Goal: Task Accomplishment & Management: Manage account settings

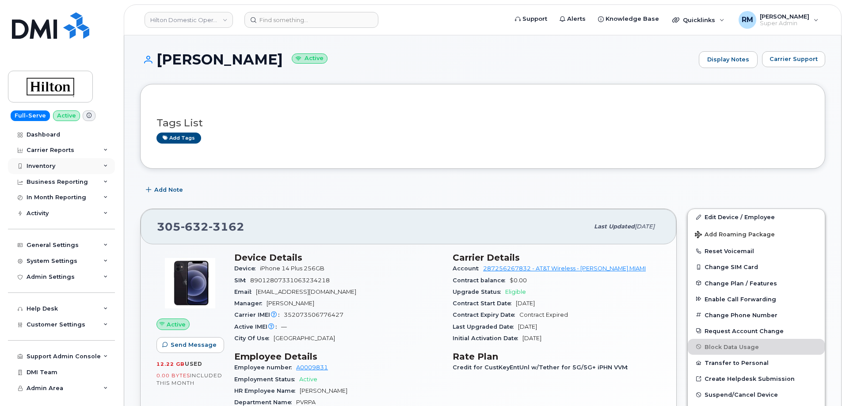
click at [47, 161] on div "Inventory" at bounding box center [61, 166] width 107 height 16
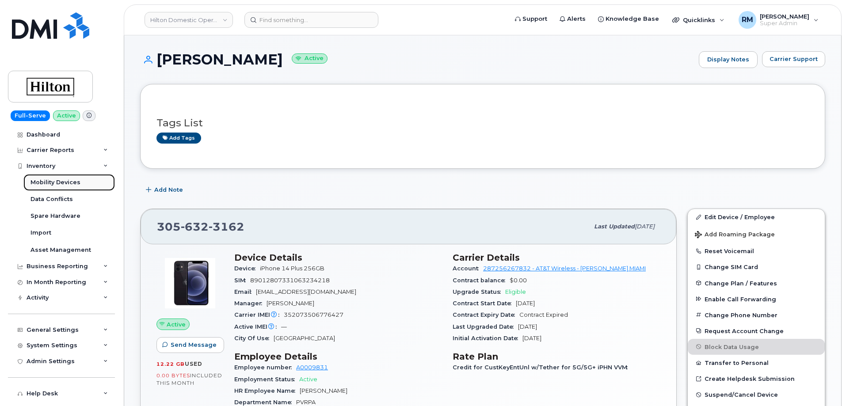
click at [51, 182] on div "Mobility Devices" at bounding box center [56, 183] width 50 height 8
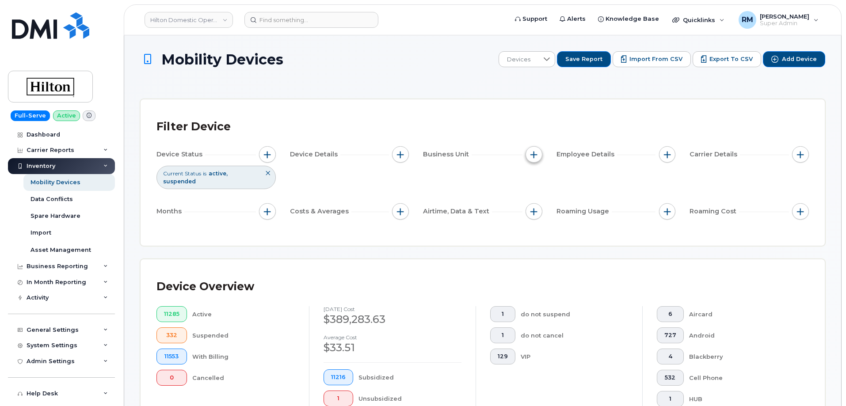
click at [533, 158] on button "button" at bounding box center [534, 154] width 17 height 17
click at [537, 210] on input "Global Department" at bounding box center [536, 209] width 7 height 7
checkbox input "true"
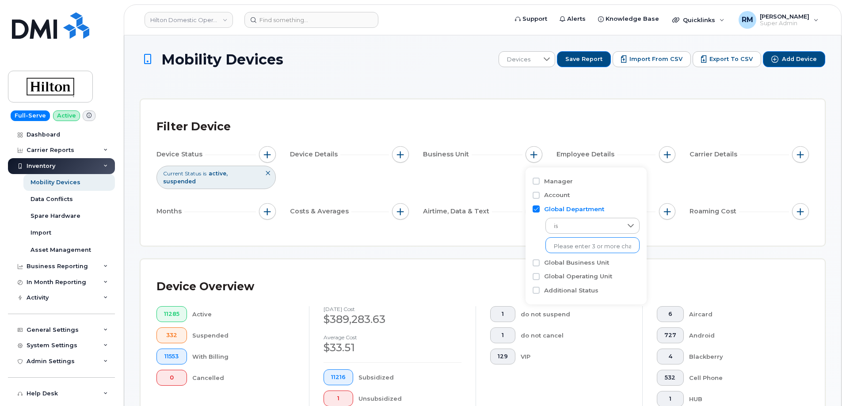
click at [574, 249] on input "text" at bounding box center [592, 247] width 77 height 8
type input "18514"
click at [567, 264] on li "- 18514" at bounding box center [588, 265] width 85 height 16
click at [536, 264] on input "Global Business Unit" at bounding box center [536, 263] width 7 height 7
checkbox input "true"
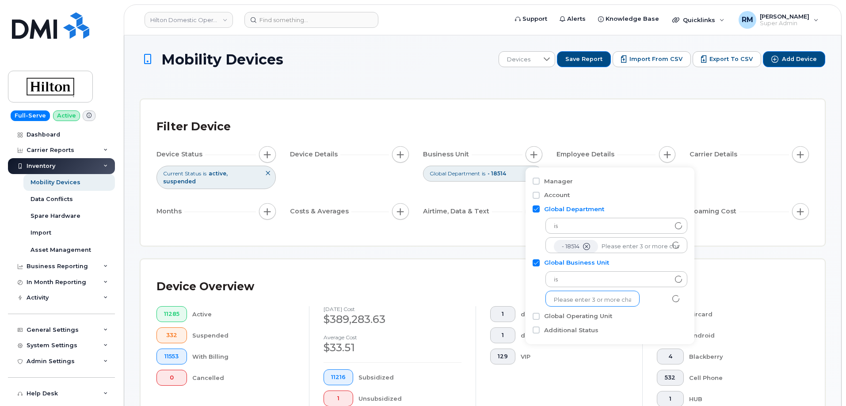
click at [570, 300] on input "text" at bounding box center [592, 300] width 77 height 8
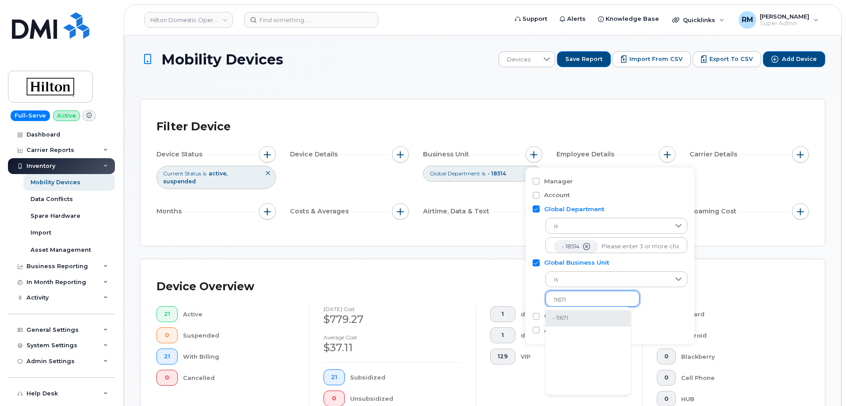
type input "11671"
click at [570, 318] on li "- 11671" at bounding box center [588, 318] width 85 height 16
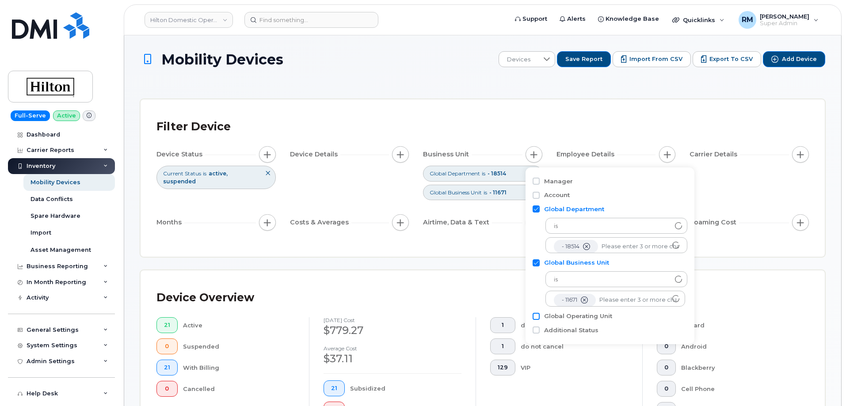
click at [537, 316] on input "Global Operating Unit" at bounding box center [536, 316] width 7 height 7
checkbox input "true"
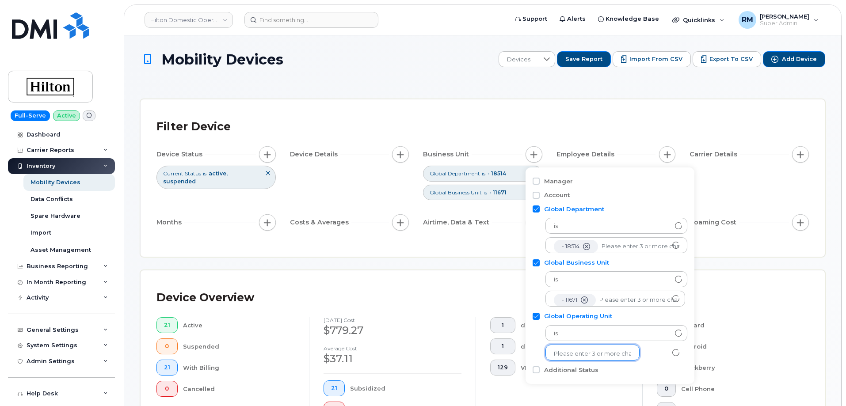
click at [575, 358] on input "text" at bounding box center [592, 354] width 77 height 8
type input "99621"
click at [570, 268] on li "- 99621" at bounding box center [588, 268] width 85 height 16
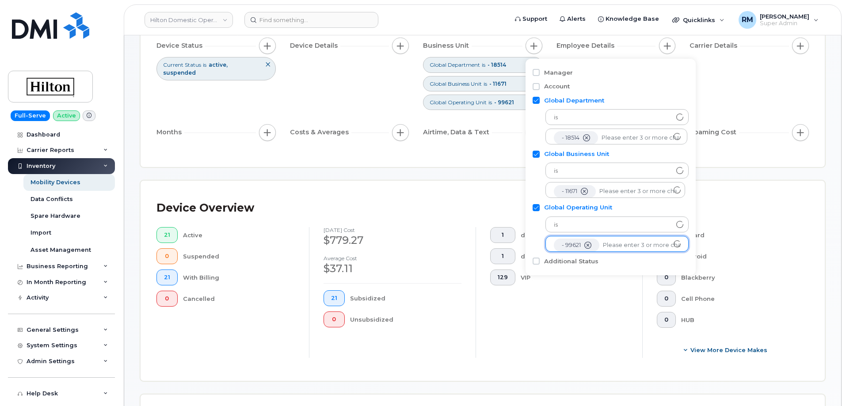
scroll to position [133, 0]
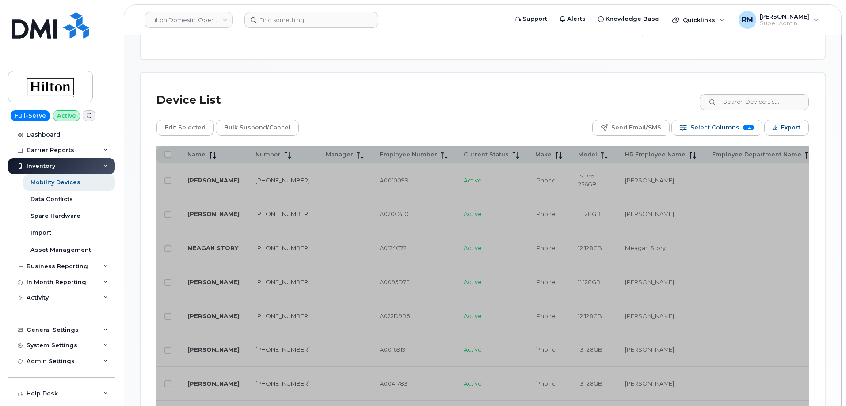
scroll to position [442, 0]
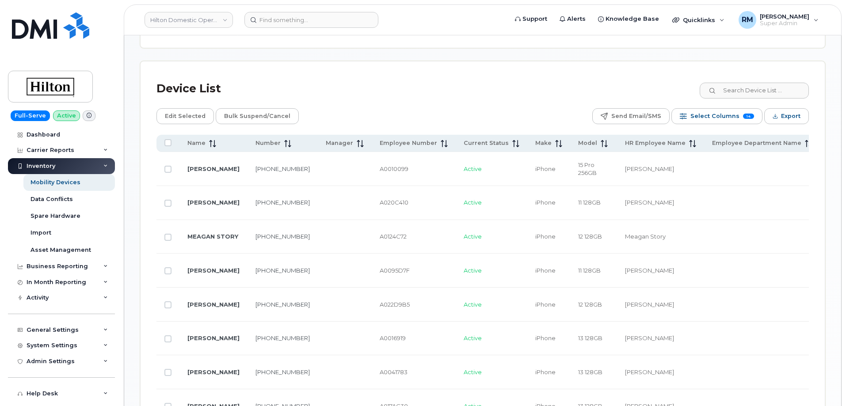
click at [639, 95] on div "Device List" at bounding box center [483, 88] width 653 height 23
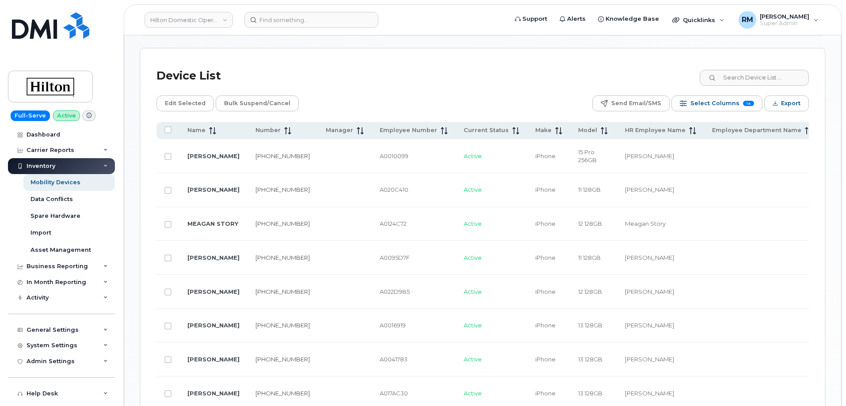
scroll to position [373, 0]
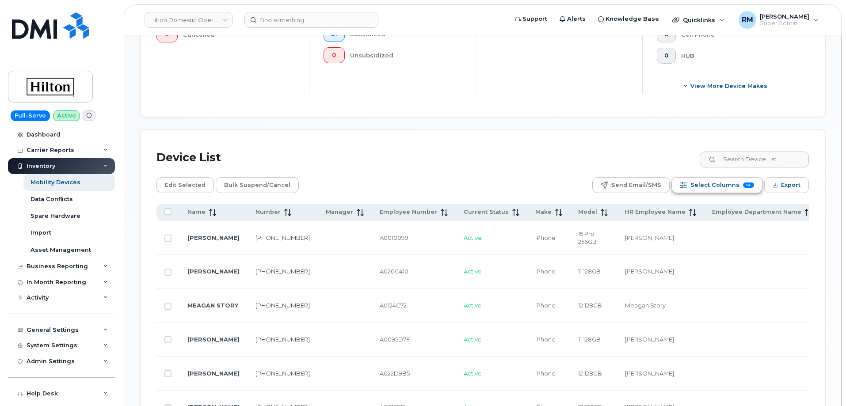
click at [722, 184] on span "Select Columns" at bounding box center [715, 185] width 49 height 13
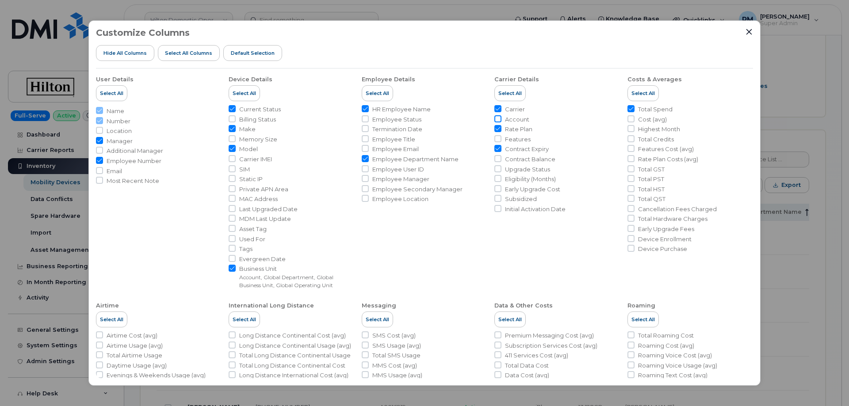
click at [496, 119] on input "Account" at bounding box center [497, 118] width 7 height 7
checkbox input "true"
click at [751, 30] on icon "Close" at bounding box center [750, 32] width 6 height 6
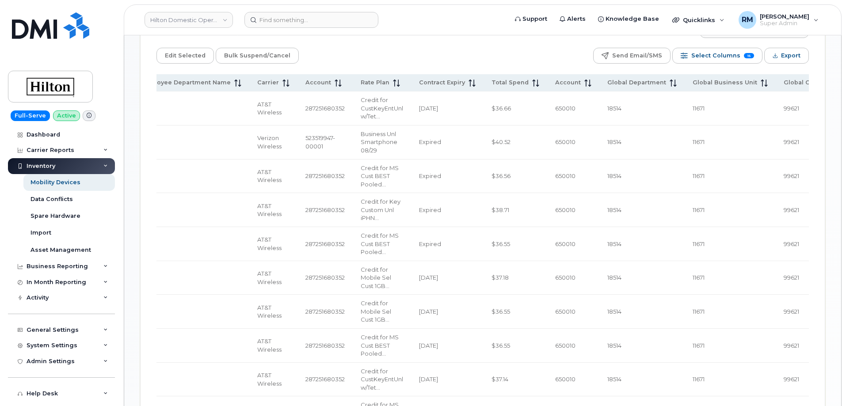
scroll to position [373, 0]
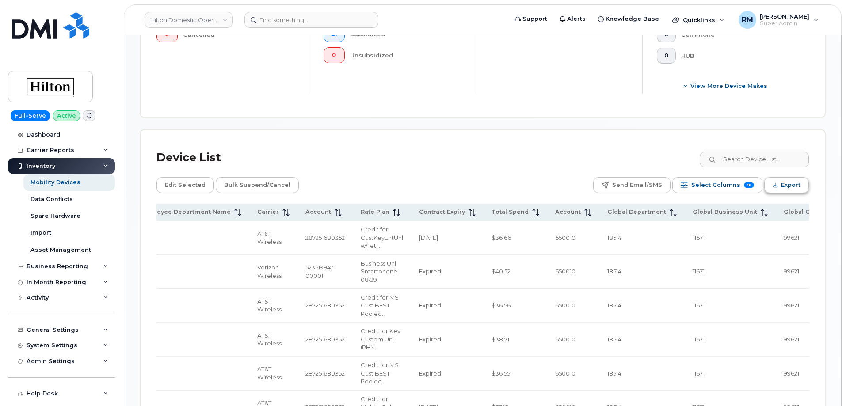
click at [781, 183] on button "Export" at bounding box center [787, 185] width 45 height 16
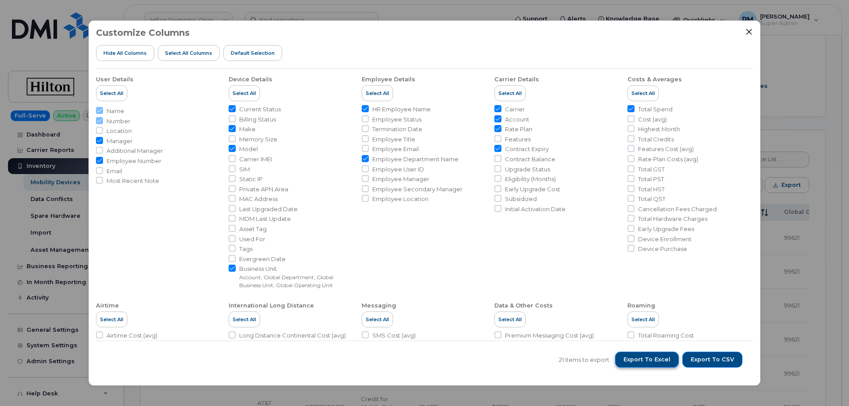
click at [659, 362] on span "Export to Excel" at bounding box center [647, 360] width 47 height 8
click at [749, 28] on icon "Close" at bounding box center [749, 31] width 7 height 7
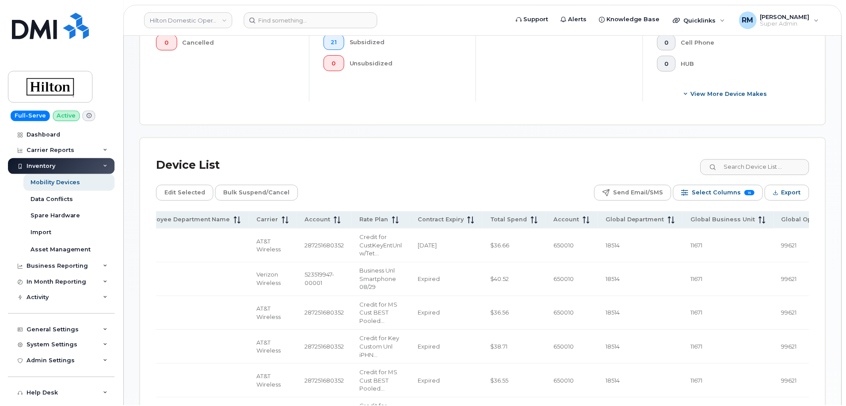
scroll to position [0, 568]
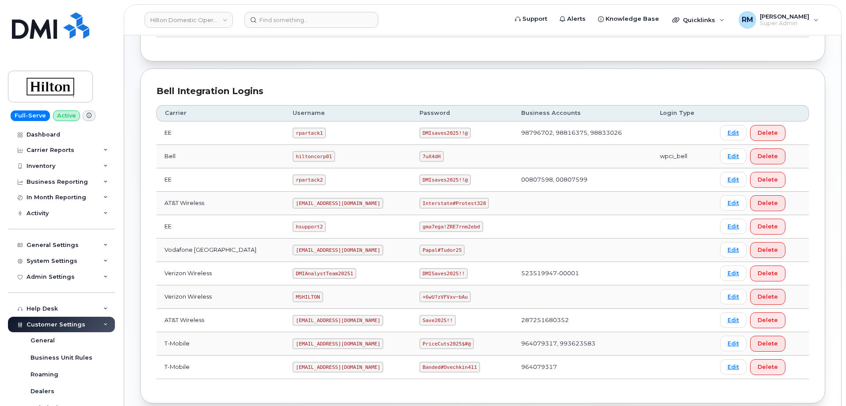
scroll to position [177, 0]
drag, startPoint x: 415, startPoint y: 201, endPoint x: 486, endPoint y: 203, distance: 71.7
click at [486, 203] on td "Interstate#Protest328" at bounding box center [463, 202] width 102 height 23
copy code "Interstate#Protest328"
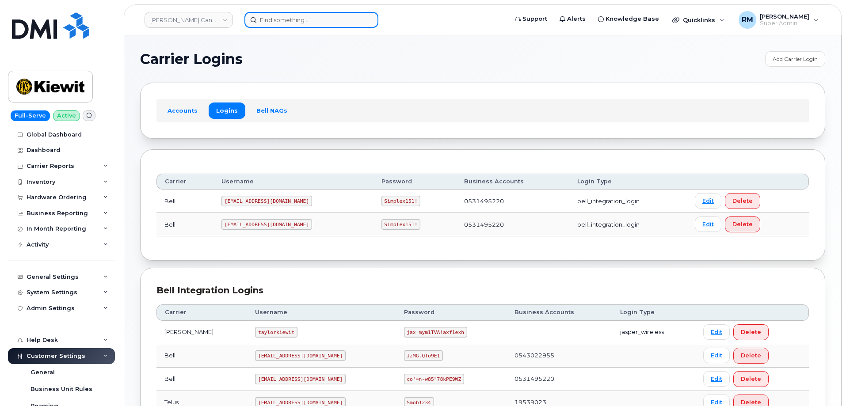
click at [293, 23] on input at bounding box center [312, 20] width 134 height 16
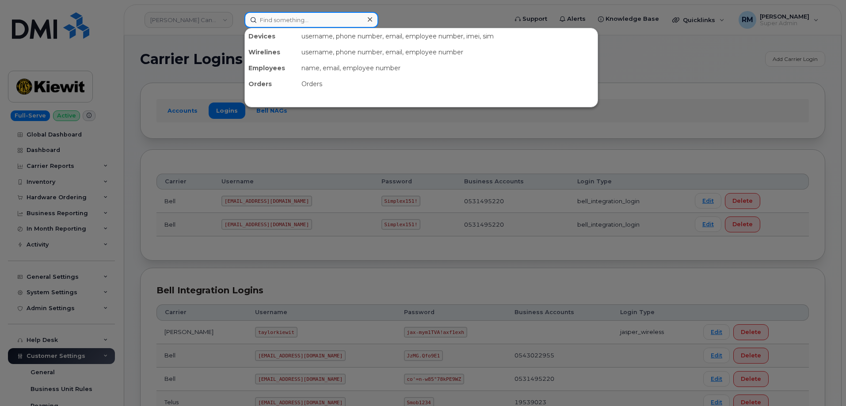
paste input "7039811982"
type input "7039811982"
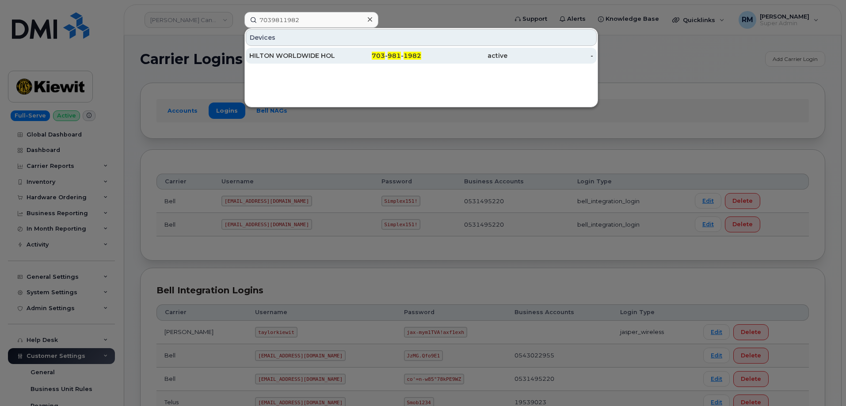
click at [297, 53] on div "HILTON WORLDWIDE HOLDINGS INC." at bounding box center [292, 55] width 86 height 9
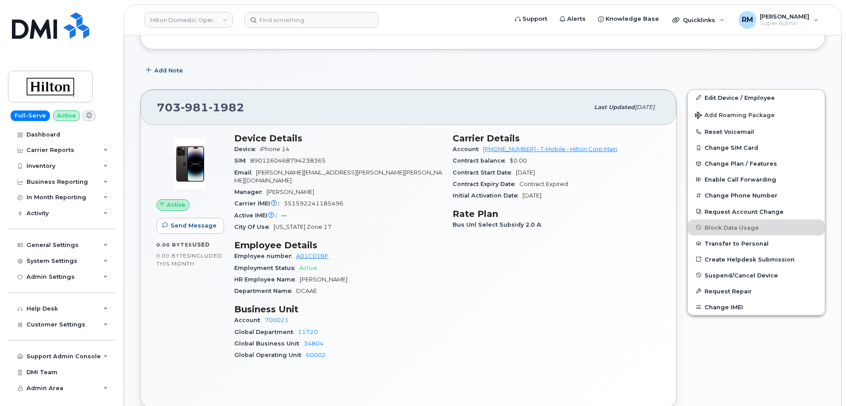
scroll to position [177, 0]
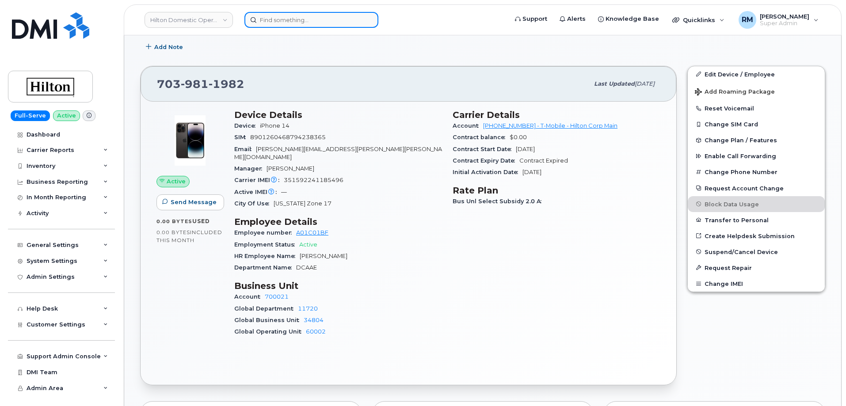
click at [285, 23] on input at bounding box center [312, 20] width 134 height 16
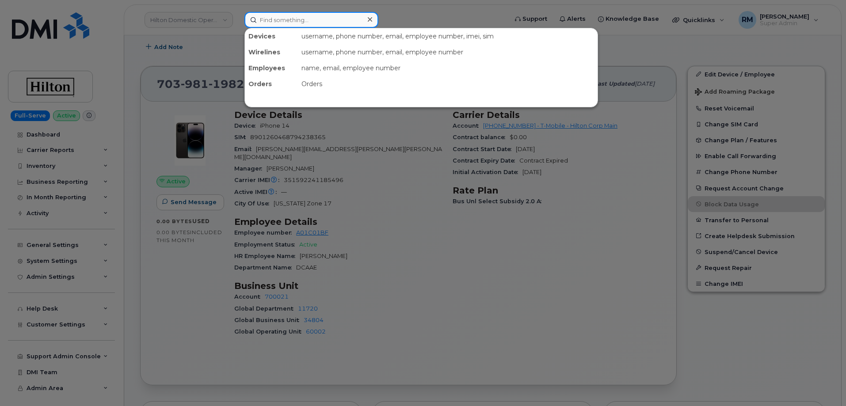
paste input "7033576522"
type input "7033576522"
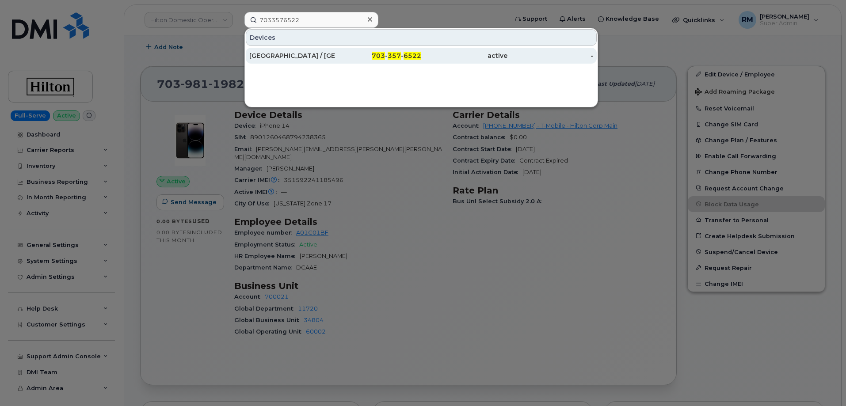
click at [313, 54] on div "DOUBLETREE HOTEL / CRYSTAL CITY" at bounding box center [292, 55] width 86 height 9
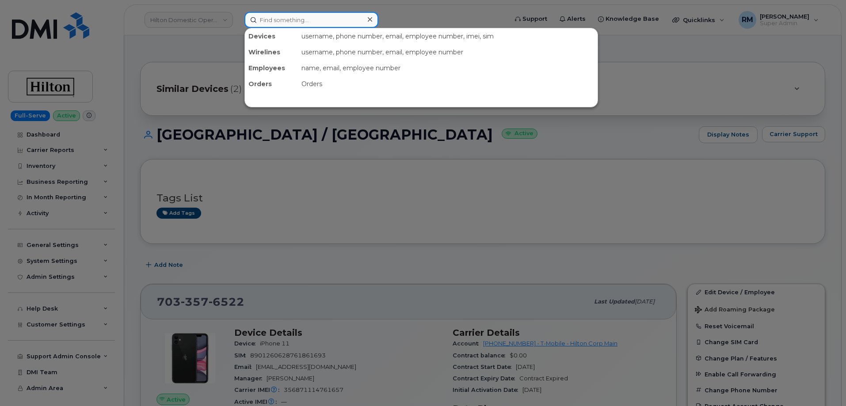
click at [258, 19] on input at bounding box center [312, 20] width 134 height 16
paste input "2504337776"
type input "2504337776"
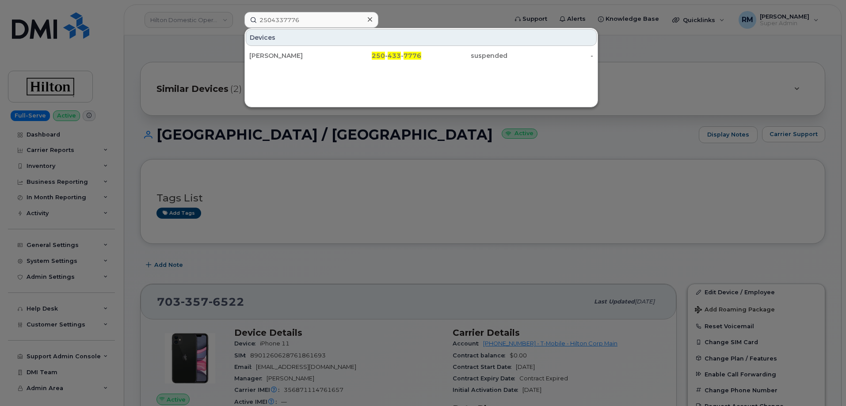
click at [293, 62] on div "Morgan Weafer" at bounding box center [292, 56] width 86 height 16
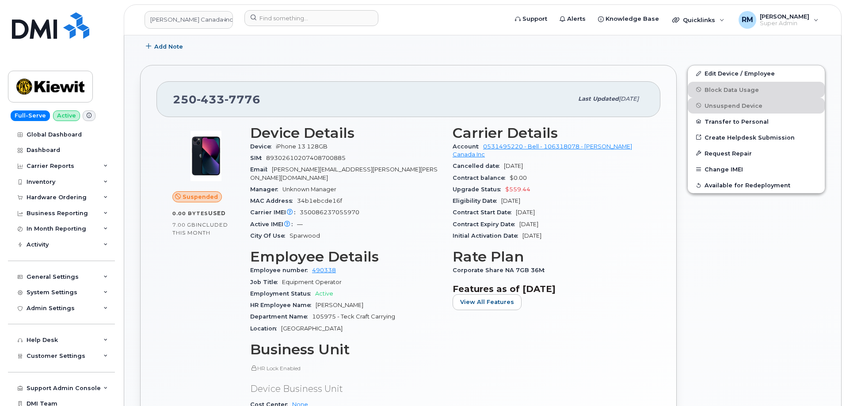
scroll to position [310, 0]
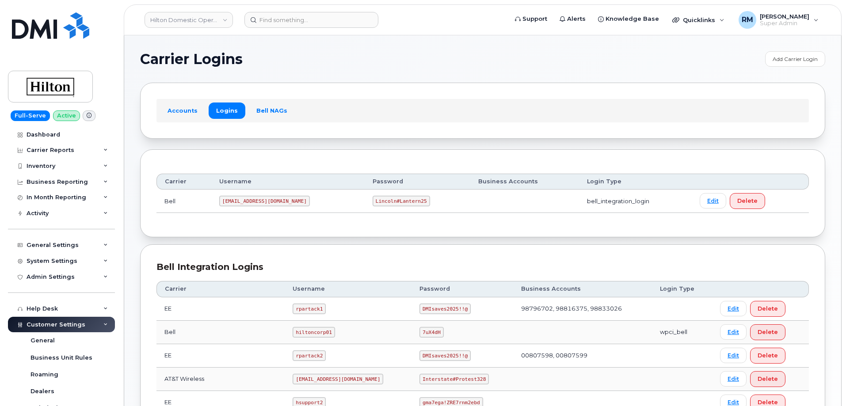
scroll to position [177, 0]
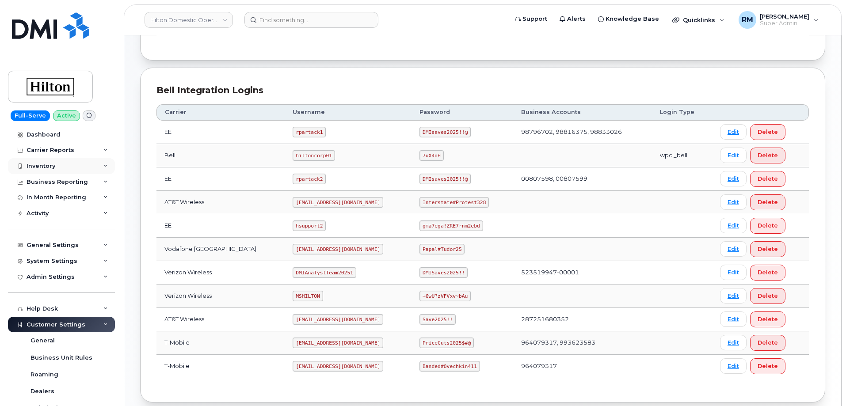
click at [46, 167] on div "Inventory" at bounding box center [41, 166] width 29 height 7
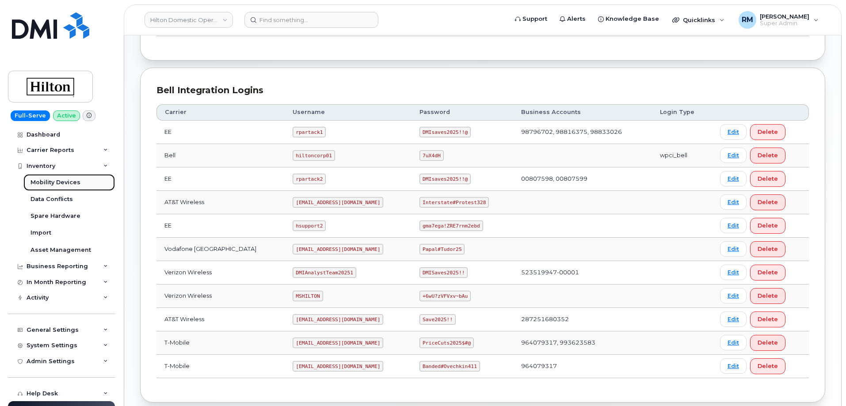
click at [42, 182] on div "Mobility Devices" at bounding box center [56, 183] width 50 height 8
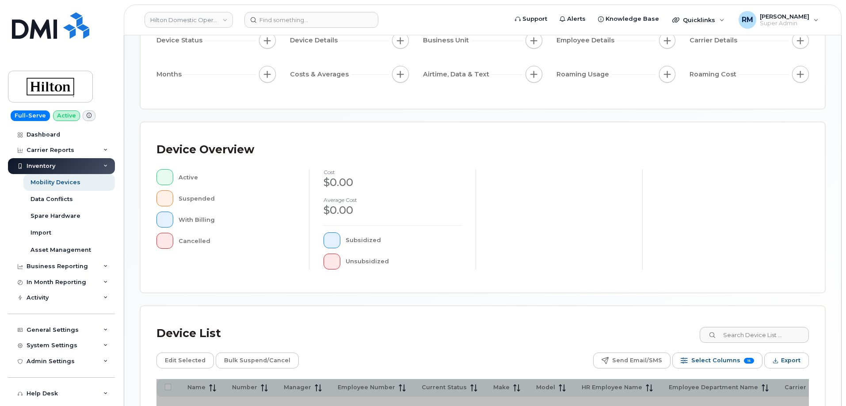
scroll to position [177, 0]
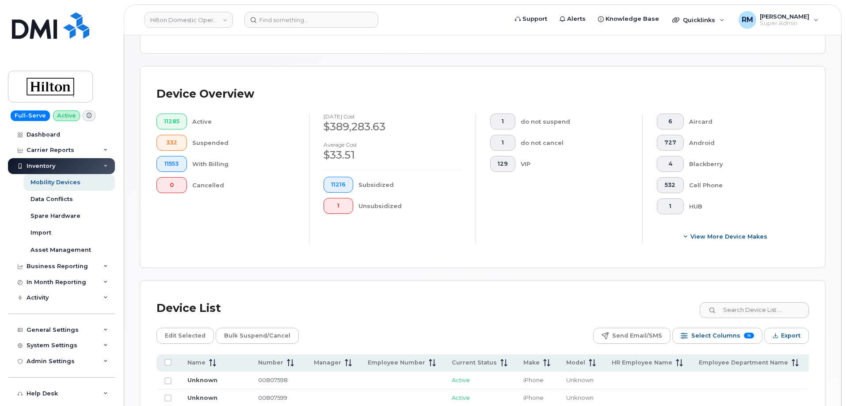
scroll to position [192, 0]
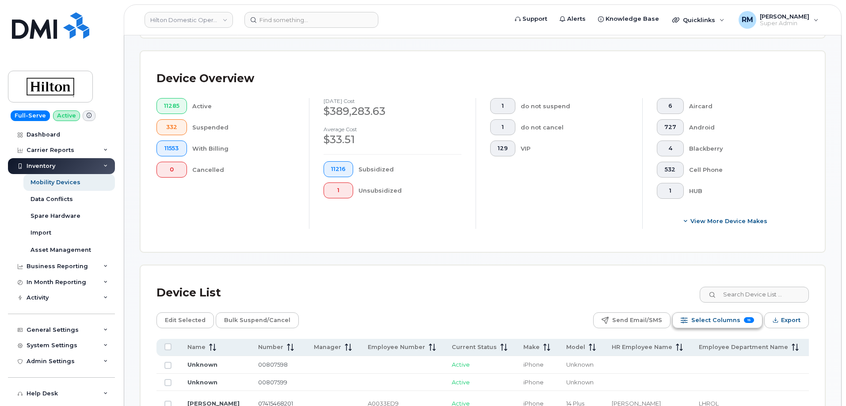
click at [703, 314] on span "Select Columns" at bounding box center [716, 320] width 49 height 13
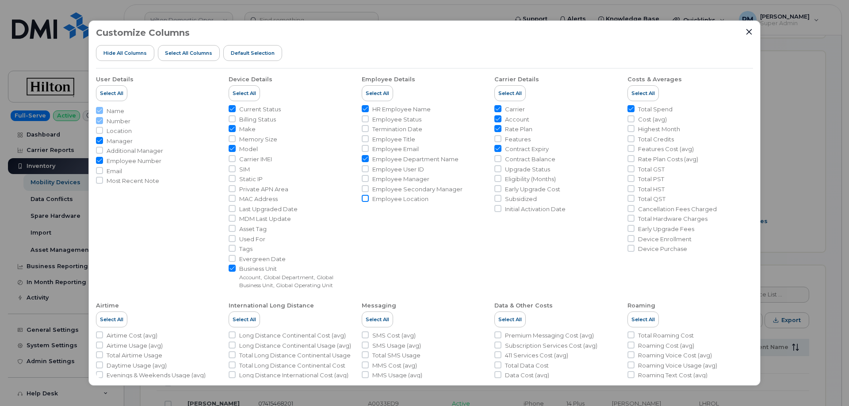
click at [364, 199] on input "Employee Location" at bounding box center [365, 198] width 7 height 7
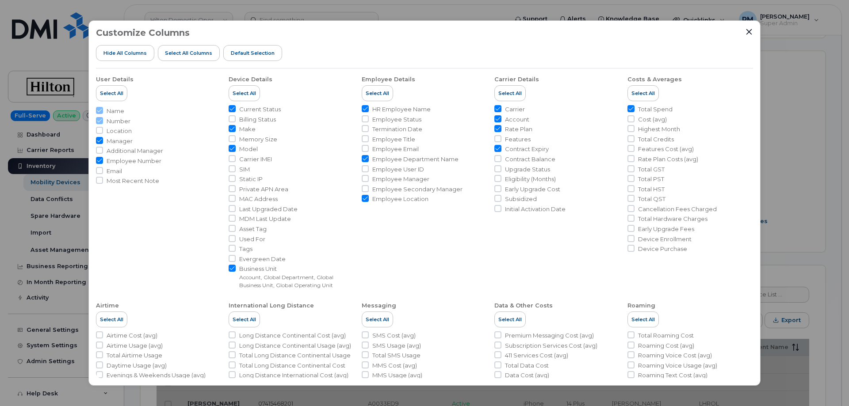
click at [364, 199] on input "Employee Location" at bounding box center [365, 198] width 7 height 7
checkbox input "false"
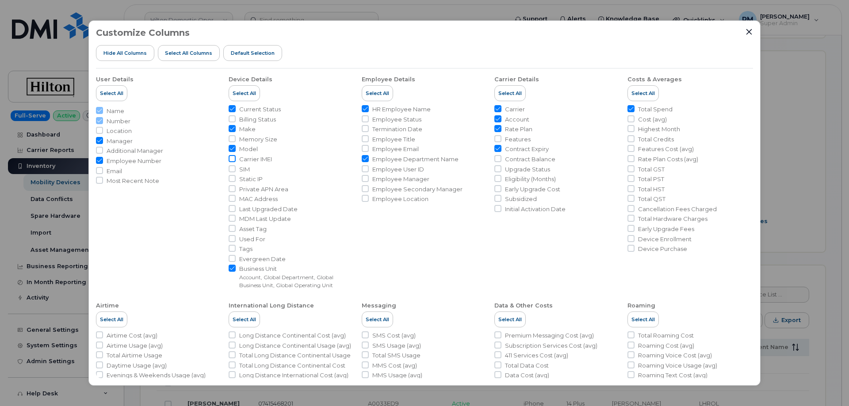
click at [232, 158] on input "Carrier IMEI" at bounding box center [232, 158] width 7 height 7
checkbox input "true"
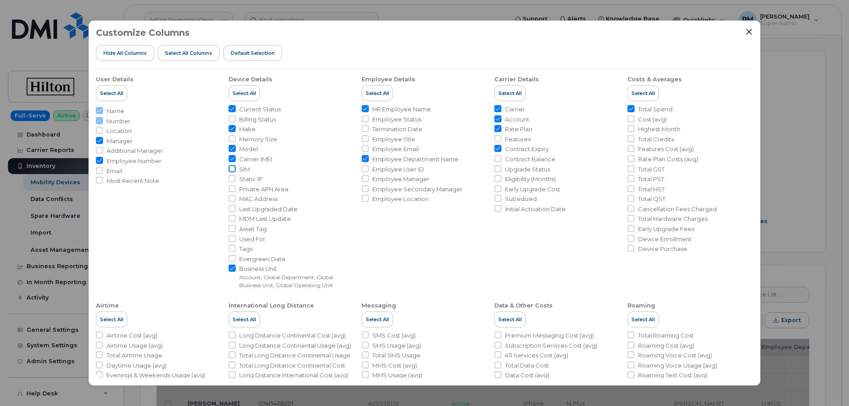
click at [233, 171] on input "SIM" at bounding box center [232, 168] width 7 height 7
checkbox input "true"
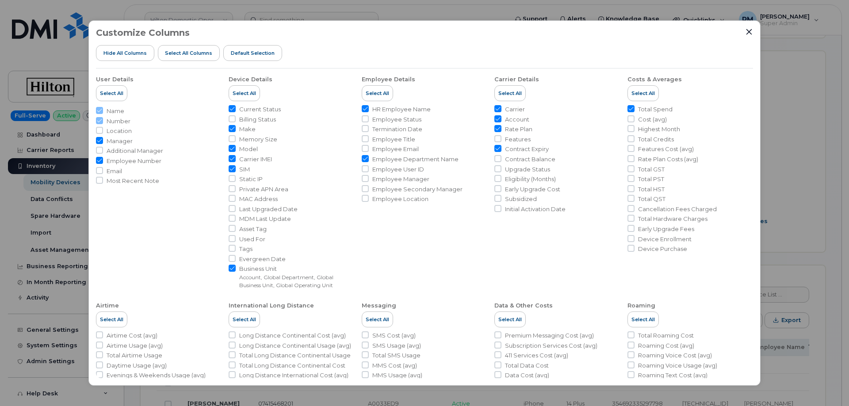
click at [494, 148] on input "Contract Expiry" at bounding box center [497, 148] width 7 height 7
checkbox input "false"
click at [750, 32] on icon "Close" at bounding box center [750, 32] width 6 height 6
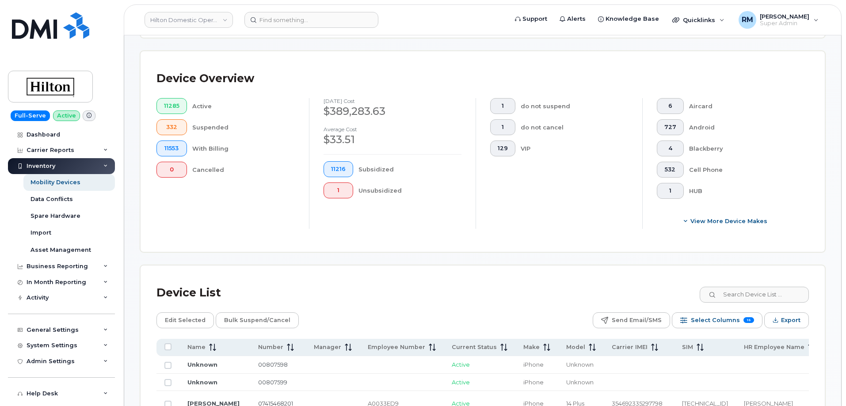
click at [735, 287] on input at bounding box center [754, 295] width 110 height 16
click at [739, 288] on input at bounding box center [754, 295] width 110 height 16
paste input "JHMGW"
type input "JHMGW"
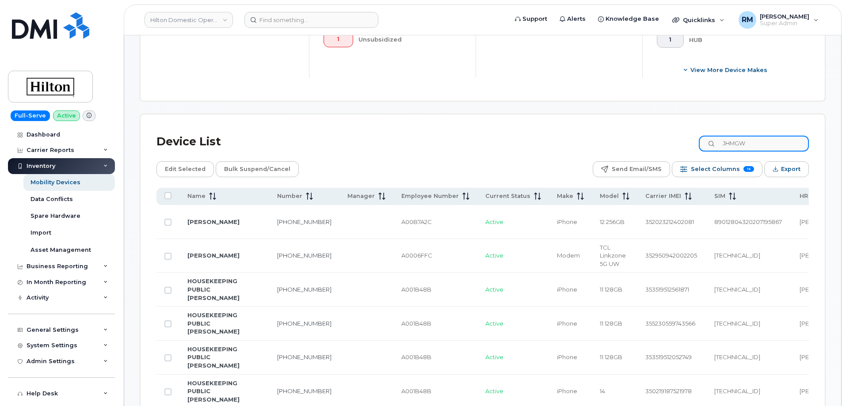
scroll to position [278, 0]
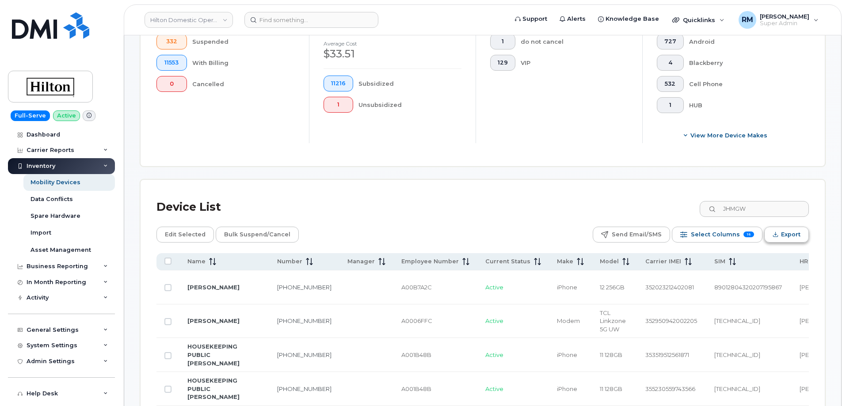
click at [780, 230] on button "Export" at bounding box center [787, 235] width 45 height 16
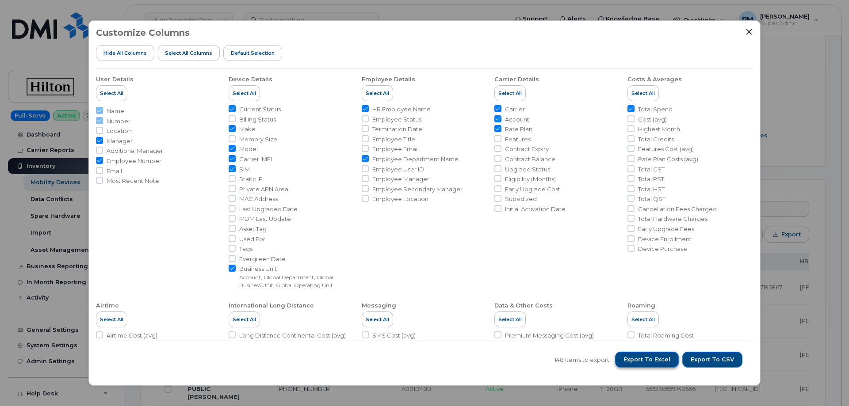
click at [654, 355] on button "Export to Excel" at bounding box center [647, 360] width 64 height 16
click at [747, 31] on icon "Close" at bounding box center [749, 31] width 7 height 7
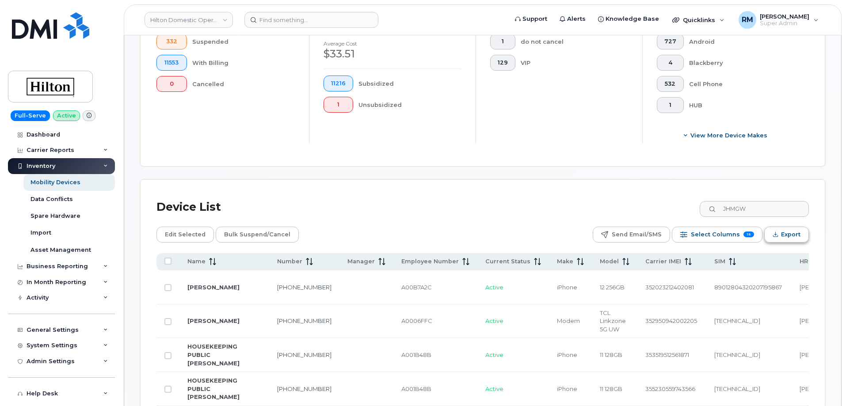
click at [780, 227] on button "Export" at bounding box center [787, 235] width 45 height 16
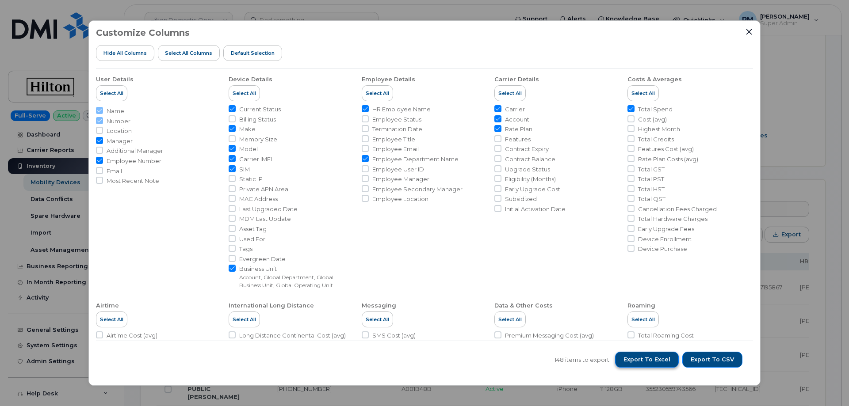
click at [643, 357] on span "Export to Excel" at bounding box center [647, 360] width 47 height 8
click at [747, 33] on icon "Close" at bounding box center [749, 31] width 7 height 7
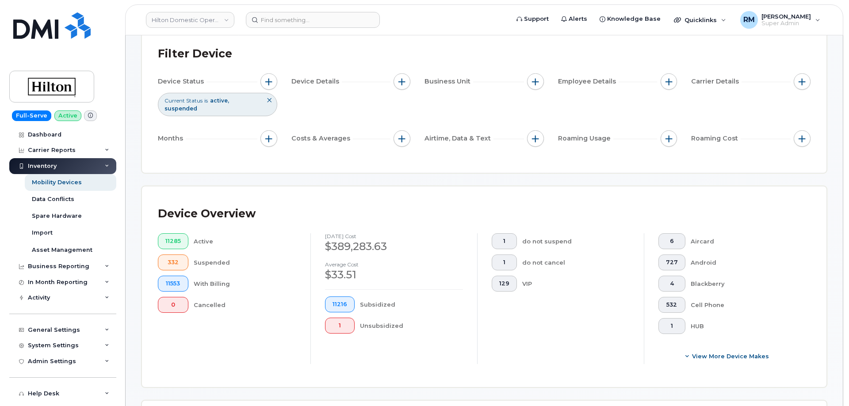
scroll to position [0, 0]
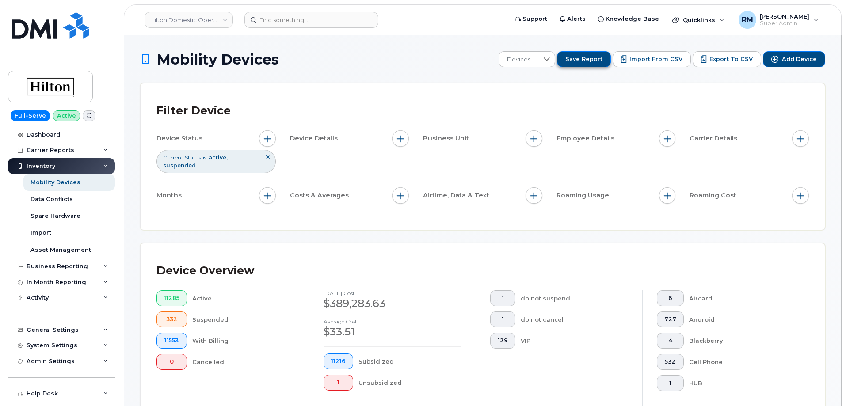
click at [593, 58] on span "Save Report" at bounding box center [584, 59] width 37 height 8
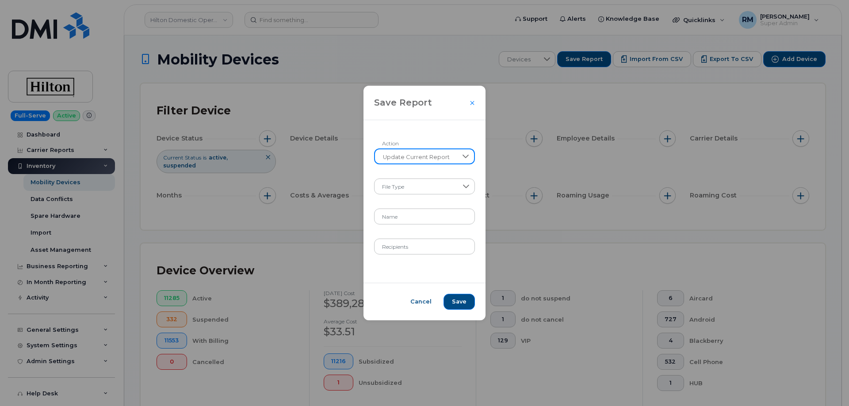
click at [401, 159] on span "Update Current Report" at bounding box center [416, 157] width 83 height 16
click at [405, 179] on span "Create New Report" at bounding box center [410, 180] width 57 height 8
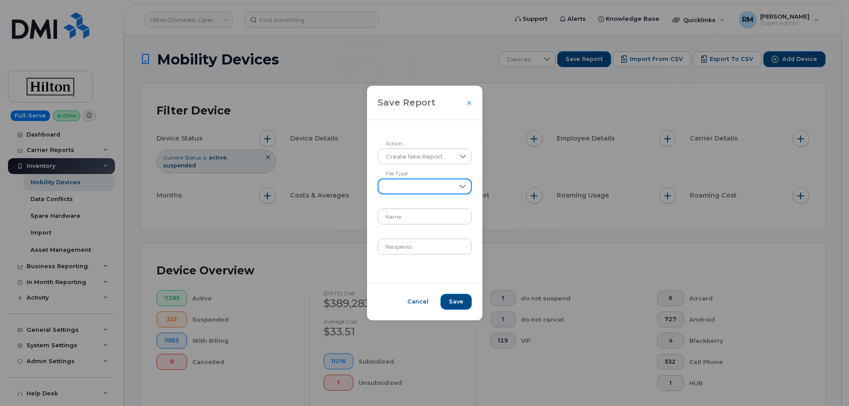
click at [400, 191] on span at bounding box center [417, 188] width 76 height 16
click at [402, 210] on li "XLSX" at bounding box center [425, 209] width 88 height 15
click at [403, 218] on input "Name" at bounding box center [425, 217] width 94 height 16
paste input "JHMGW"
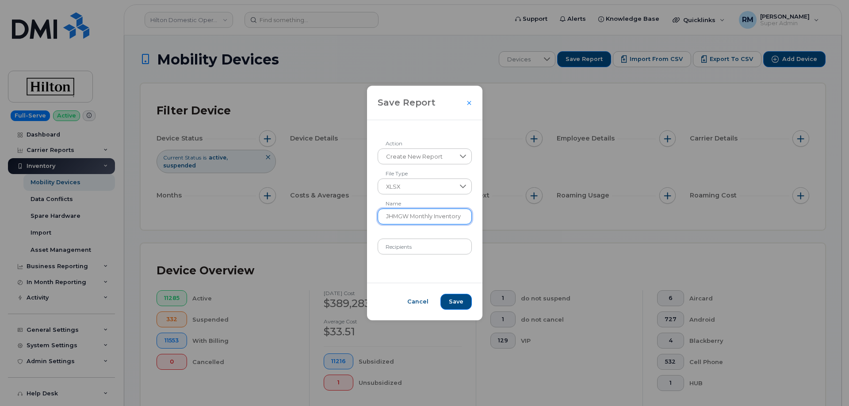
type input "JHMGW Monthly Inventory"
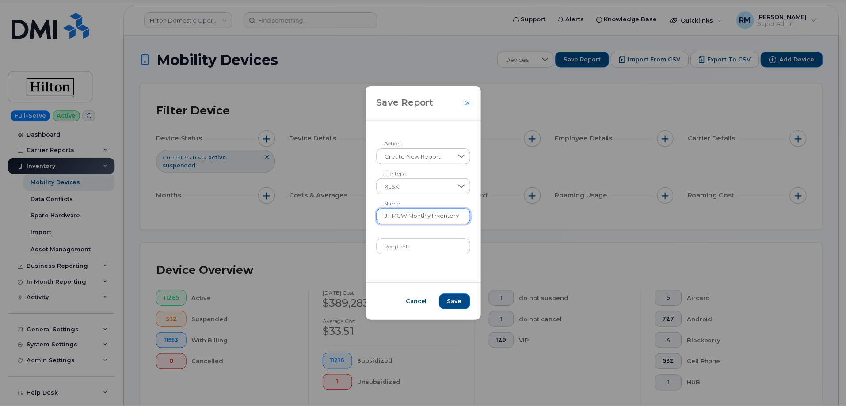
scroll to position [0, 0]
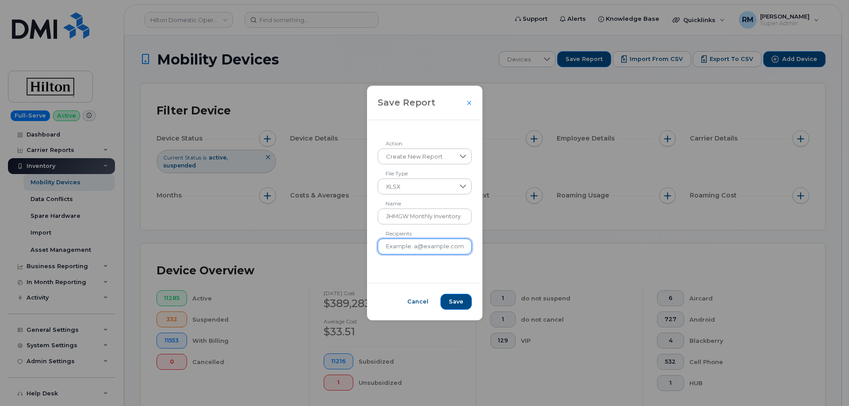
click at [416, 246] on input "Recipients" at bounding box center [425, 247] width 94 height 16
paste input "tyler.ash@waldorfastoria.com"
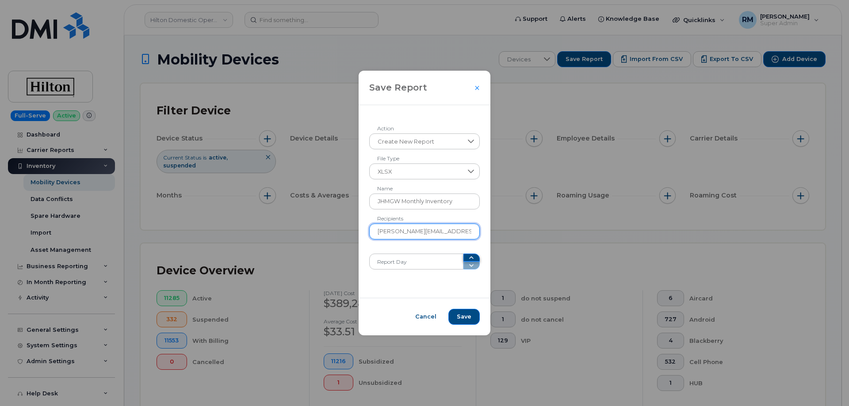
type input "tyler.ash@waldorfastoria.com"
click at [468, 259] on icon "button" at bounding box center [471, 257] width 7 height 7
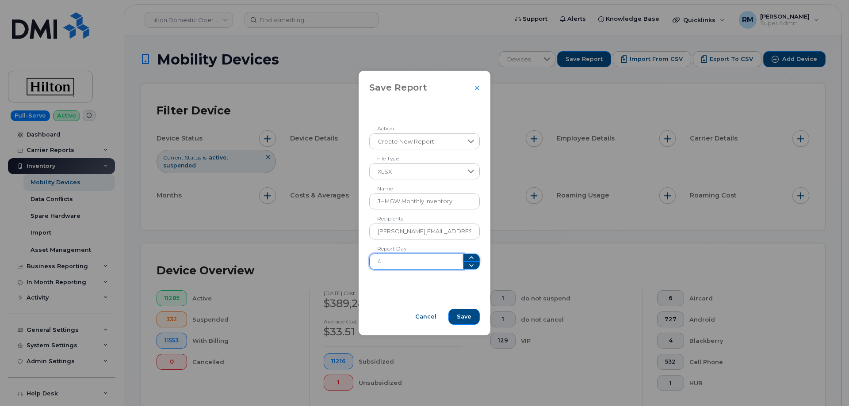
type input "5"
click at [468, 259] on icon "button" at bounding box center [471, 257] width 7 height 7
click at [429, 300] on div "Cancel Save" at bounding box center [425, 317] width 132 height 38
click at [460, 318] on span "Save" at bounding box center [464, 317] width 15 height 8
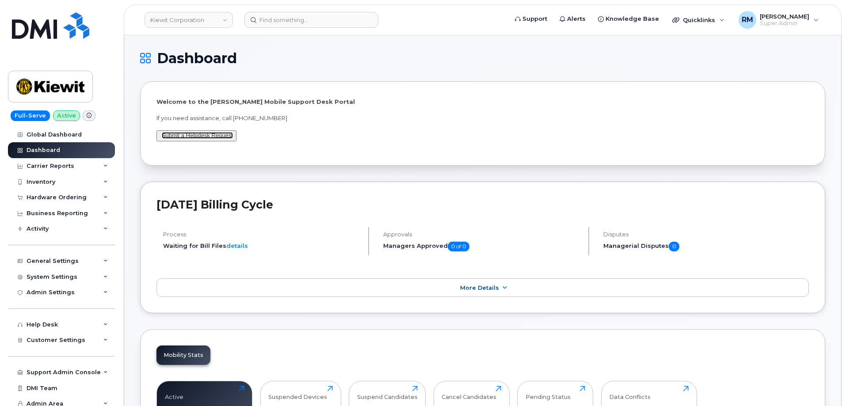
click at [199, 134] on link "Submit a Helpdesk Request" at bounding box center [197, 135] width 71 height 7
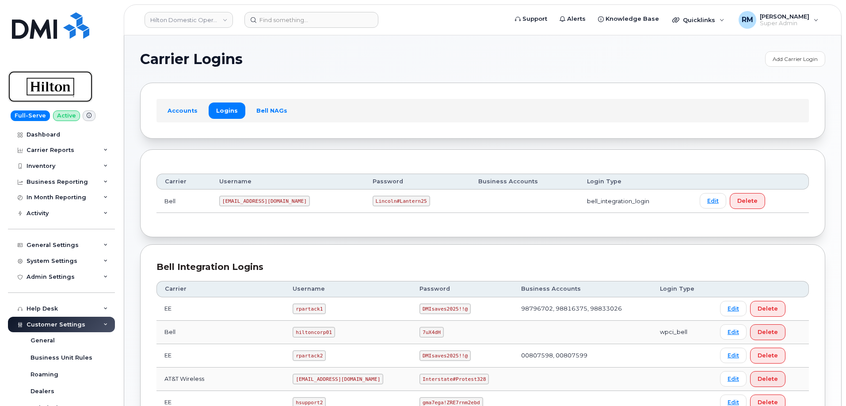
click at [44, 85] on img at bounding box center [50, 87] width 68 height 26
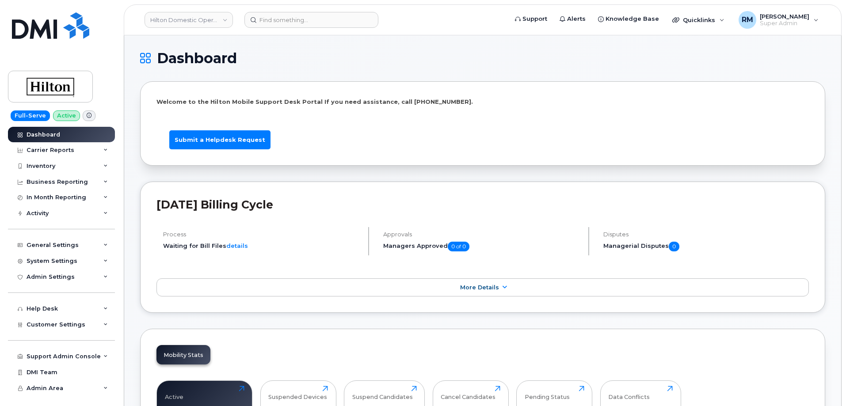
click at [327, 143] on li "Submit a Helpdesk Request" at bounding box center [483, 136] width 648 height 27
click at [451, 18] on form at bounding box center [373, 20] width 257 height 16
click at [405, 141] on li "Submit a Helpdesk Request" at bounding box center [483, 136] width 648 height 27
click at [52, 167] on div "Inventory" at bounding box center [41, 166] width 29 height 7
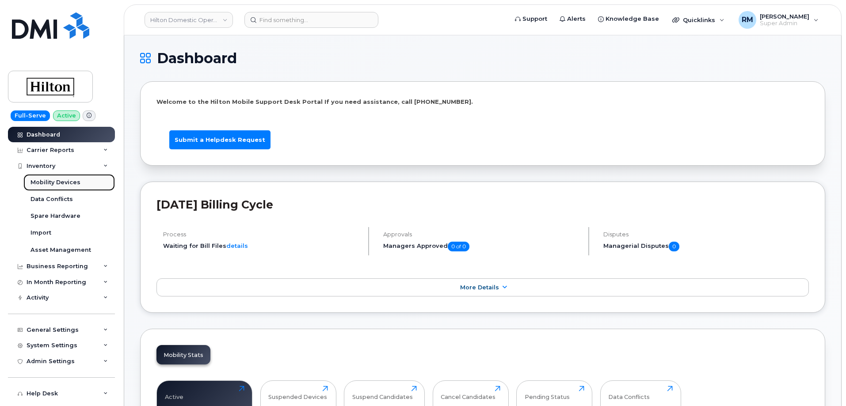
click at [49, 183] on div "Mobility Devices" at bounding box center [56, 183] width 50 height 8
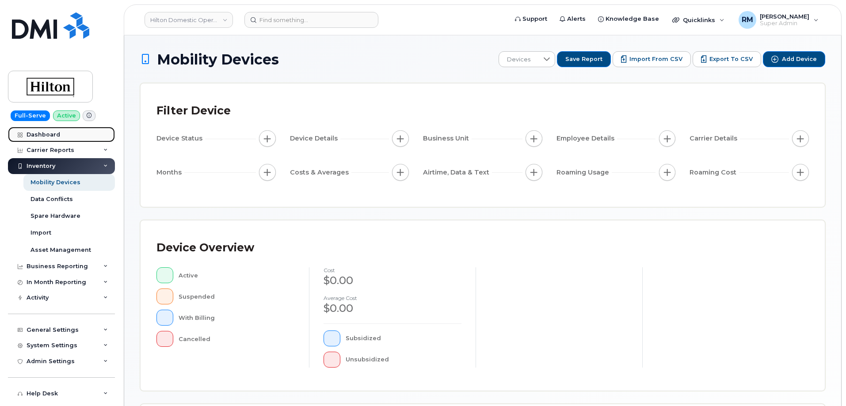
click at [29, 135] on div "Dashboard" at bounding box center [44, 134] width 34 height 7
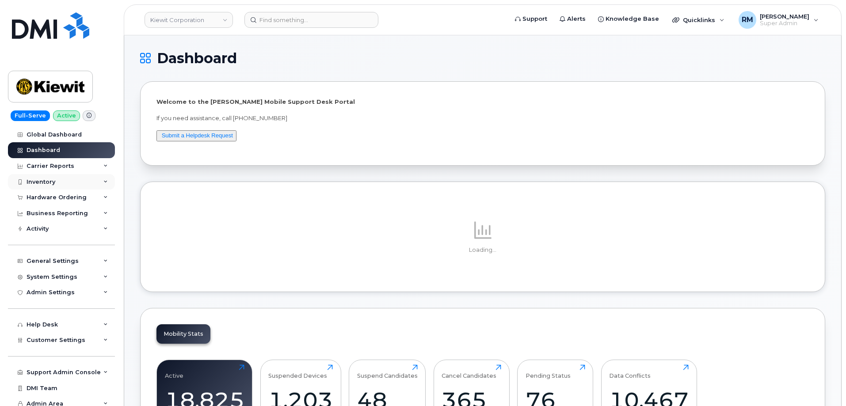
click at [40, 181] on div "Inventory" at bounding box center [41, 182] width 29 height 7
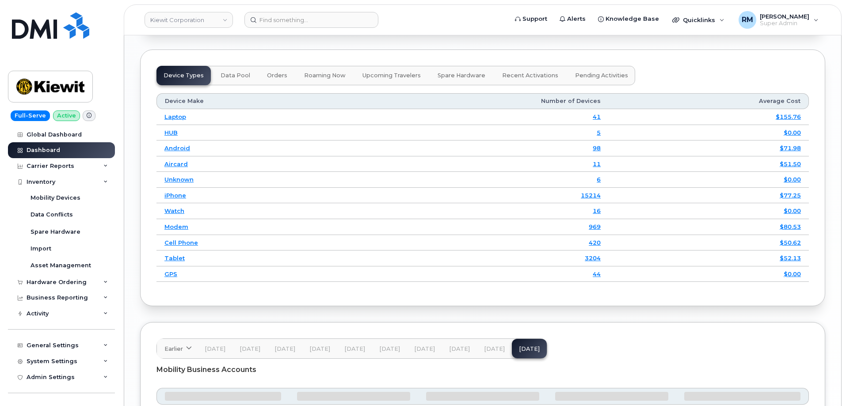
scroll to position [1194, 0]
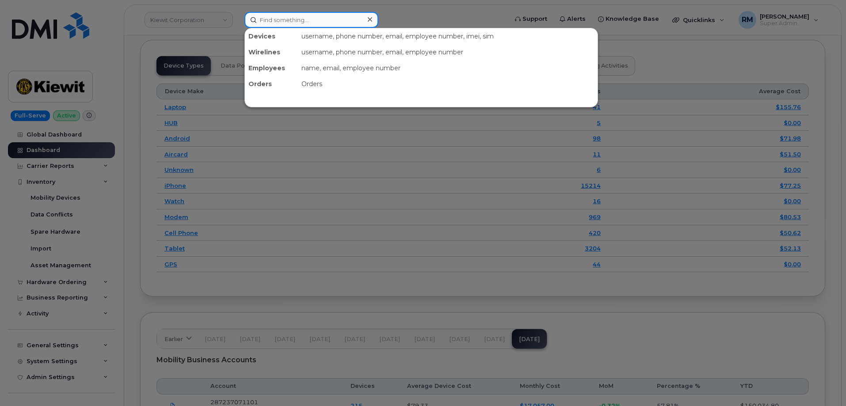
click at [278, 16] on input at bounding box center [312, 20] width 134 height 16
type input "8472801158"
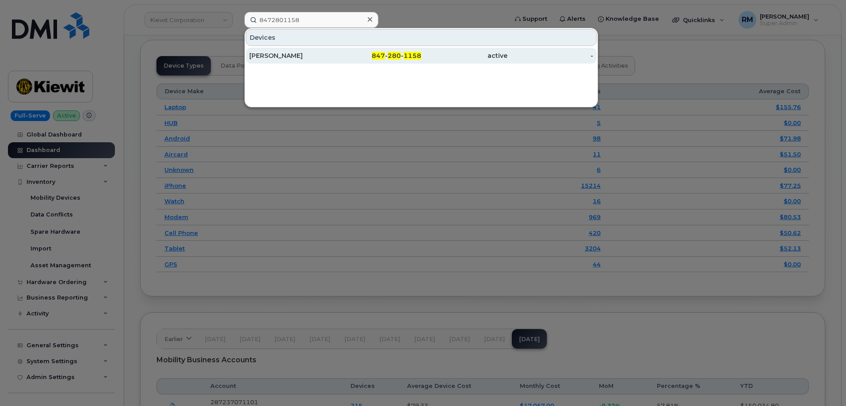
click at [303, 54] on div "[PERSON_NAME]" at bounding box center [292, 55] width 86 height 9
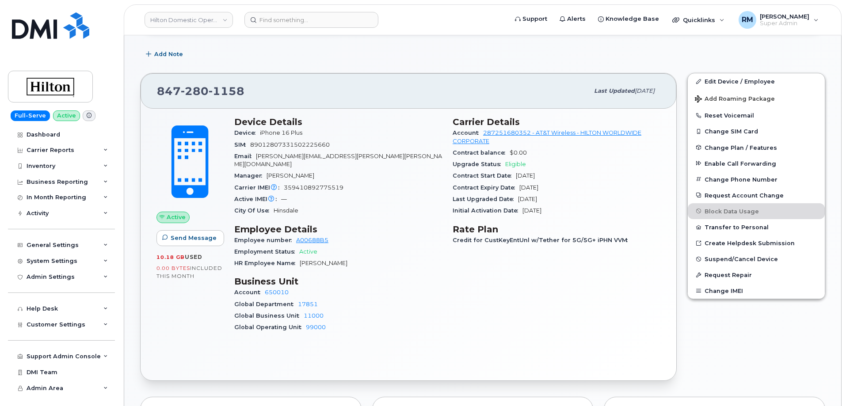
scroll to position [221, 0]
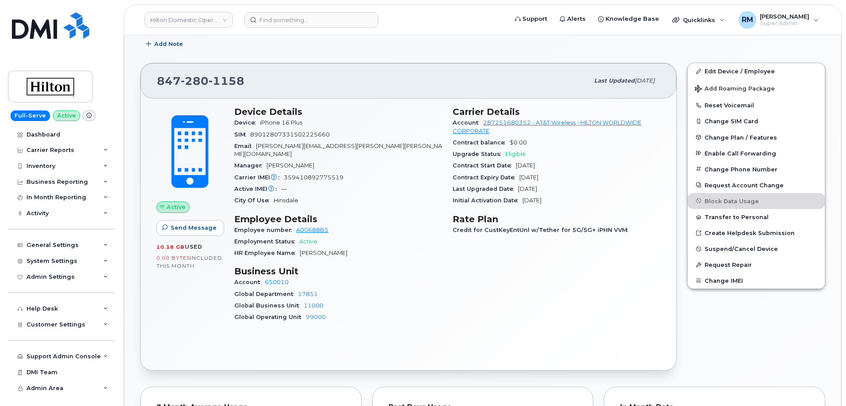
drag, startPoint x: 419, startPoint y: 48, endPoint x: 406, endPoint y: 51, distance: 13.2
click at [419, 48] on div "Add Note" at bounding box center [482, 44] width 685 height 16
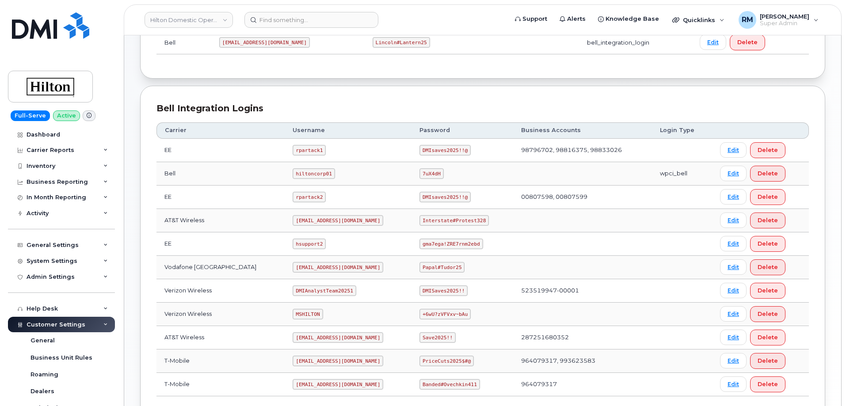
scroll to position [177, 0]
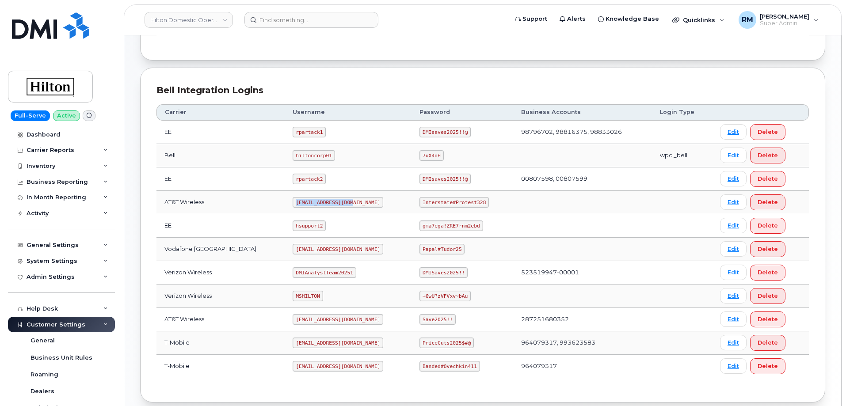
drag, startPoint x: 283, startPoint y: 203, endPoint x: 342, endPoint y: 208, distance: 59.1
click at [342, 208] on td "[EMAIL_ADDRESS][DOMAIN_NAME]" at bounding box center [348, 202] width 127 height 23
copy code "[EMAIL_ADDRESS][DOMAIN_NAME]"
drag, startPoint x: 415, startPoint y: 202, endPoint x: 483, endPoint y: 200, distance: 67.7
click at [483, 200] on td "Interstate#Protest328" at bounding box center [463, 202] width 102 height 23
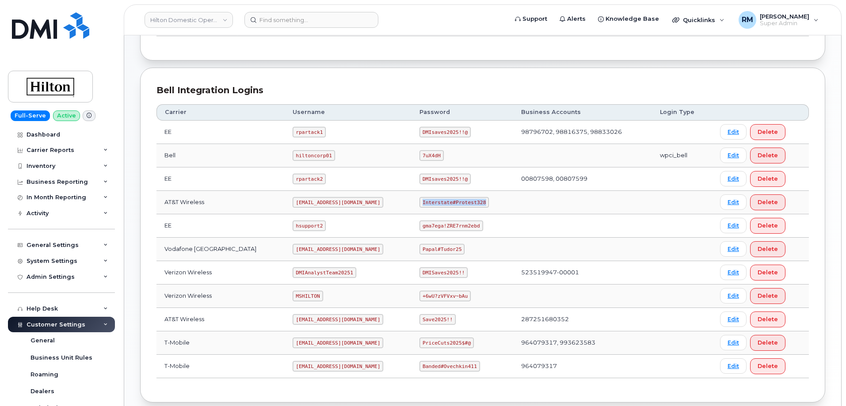
copy code "Interstate#Protest328"
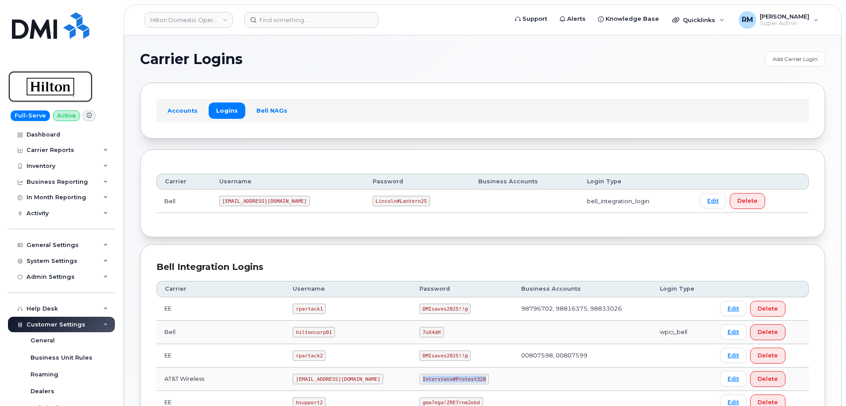
click at [34, 85] on img at bounding box center [50, 87] width 68 height 26
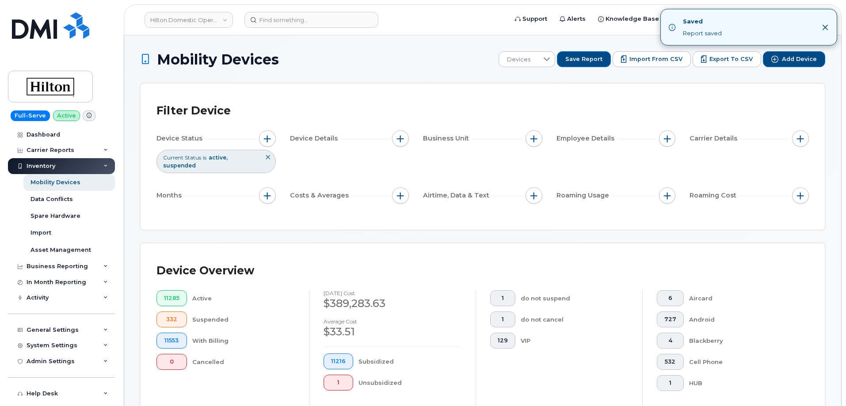
click at [826, 27] on icon "Close" at bounding box center [826, 27] width 6 height 6
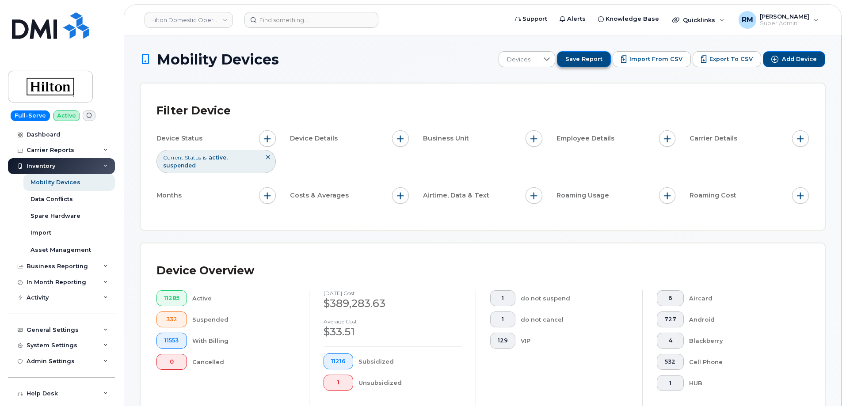
click at [586, 60] on span "Save Report" at bounding box center [584, 59] width 37 height 8
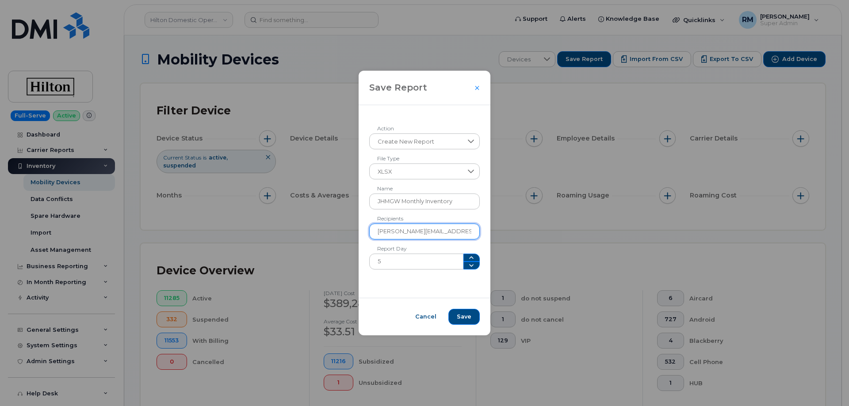
click at [466, 232] on input "tyler.ash@waldorfastoria.com" at bounding box center [424, 232] width 111 height 16
click at [470, 232] on input "tyler.ash@waldorfastoria.com," at bounding box center [424, 232] width 111 height 16
paste input "JHMGW.IT@waldforfastoria.com"
drag, startPoint x: 447, startPoint y: 232, endPoint x: 327, endPoint y: 231, distance: 119.8
click at [327, 231] on div "Save Report Create New Report Action XLSX File Type JHMGW Monthly Inventory Nam…" at bounding box center [424, 203] width 849 height 406
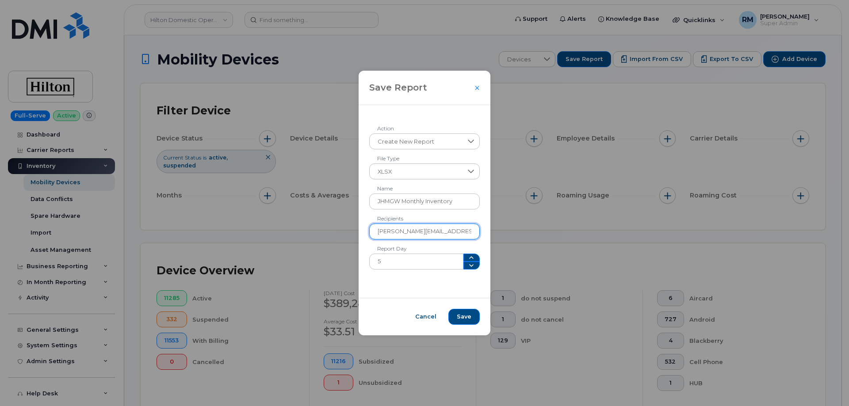
type input "tyler.ash@waldorfastoria.com, JHMGW.IT@waldforfastoria.com"
click at [422, 295] on div "Create New Report Action XLSX File Type JHMGW Monthly Inventory Name tyler.ash@…" at bounding box center [425, 201] width 132 height 193
click at [463, 316] on span "Save" at bounding box center [464, 317] width 15 height 8
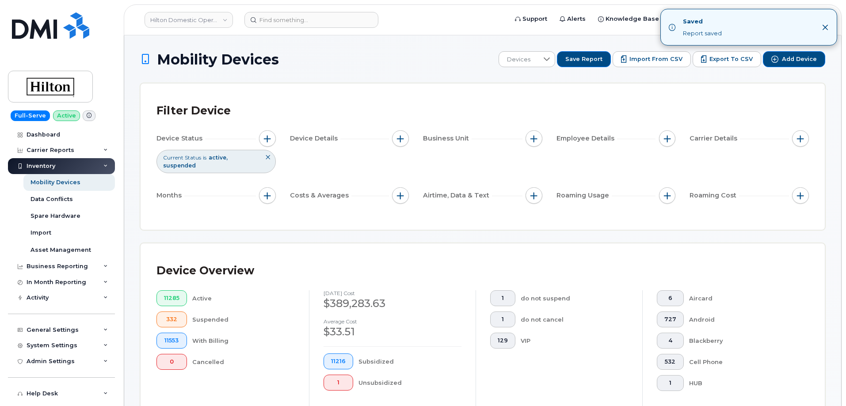
click at [826, 27] on icon "Close" at bounding box center [825, 27] width 7 height 7
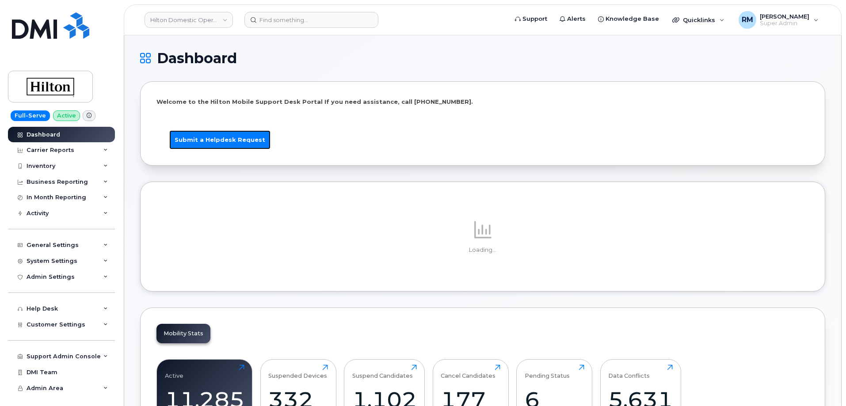
click at [206, 139] on link "Submit a Helpdesk Request" at bounding box center [219, 139] width 101 height 19
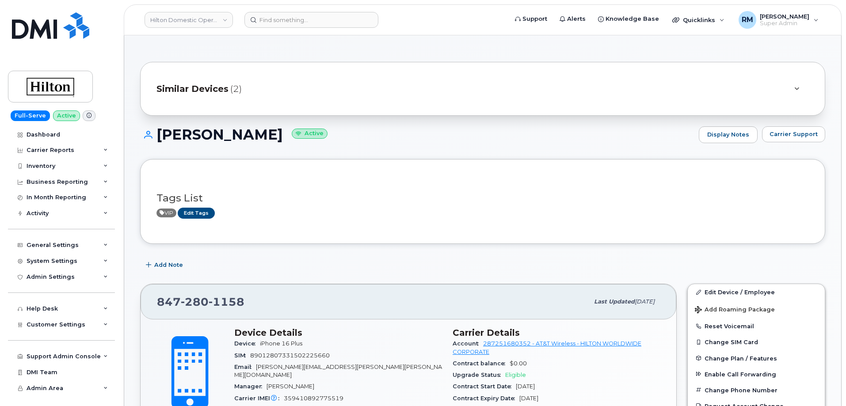
scroll to position [221, 0]
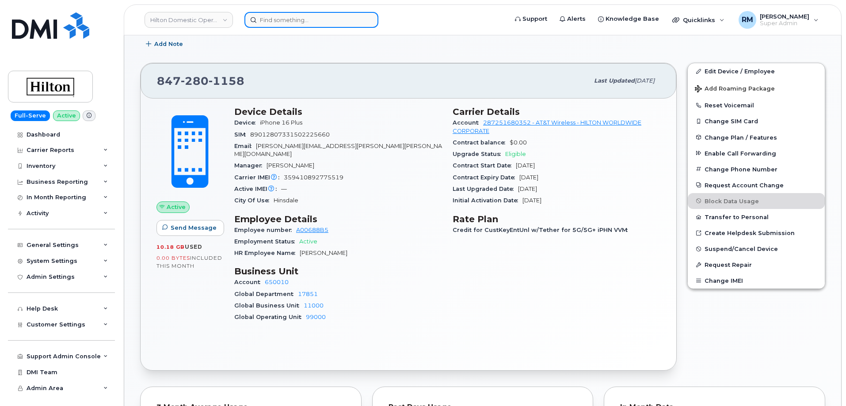
click at [279, 21] on input at bounding box center [312, 20] width 134 height 16
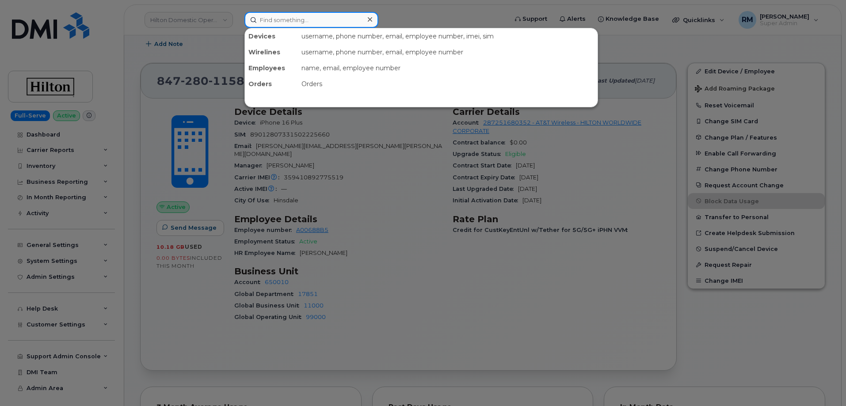
paste input "[PHONE_NUMBER]"
type input "[PHONE_NUMBER]"
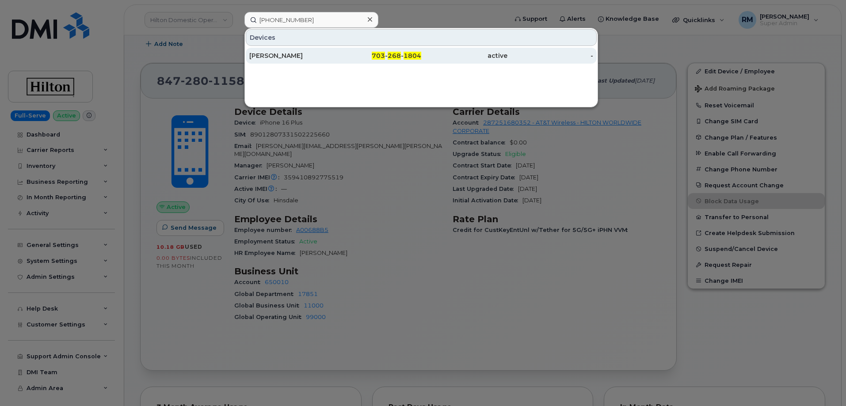
click at [291, 56] on div "[PERSON_NAME]" at bounding box center [292, 55] width 86 height 9
